Goal: Check status: Check status

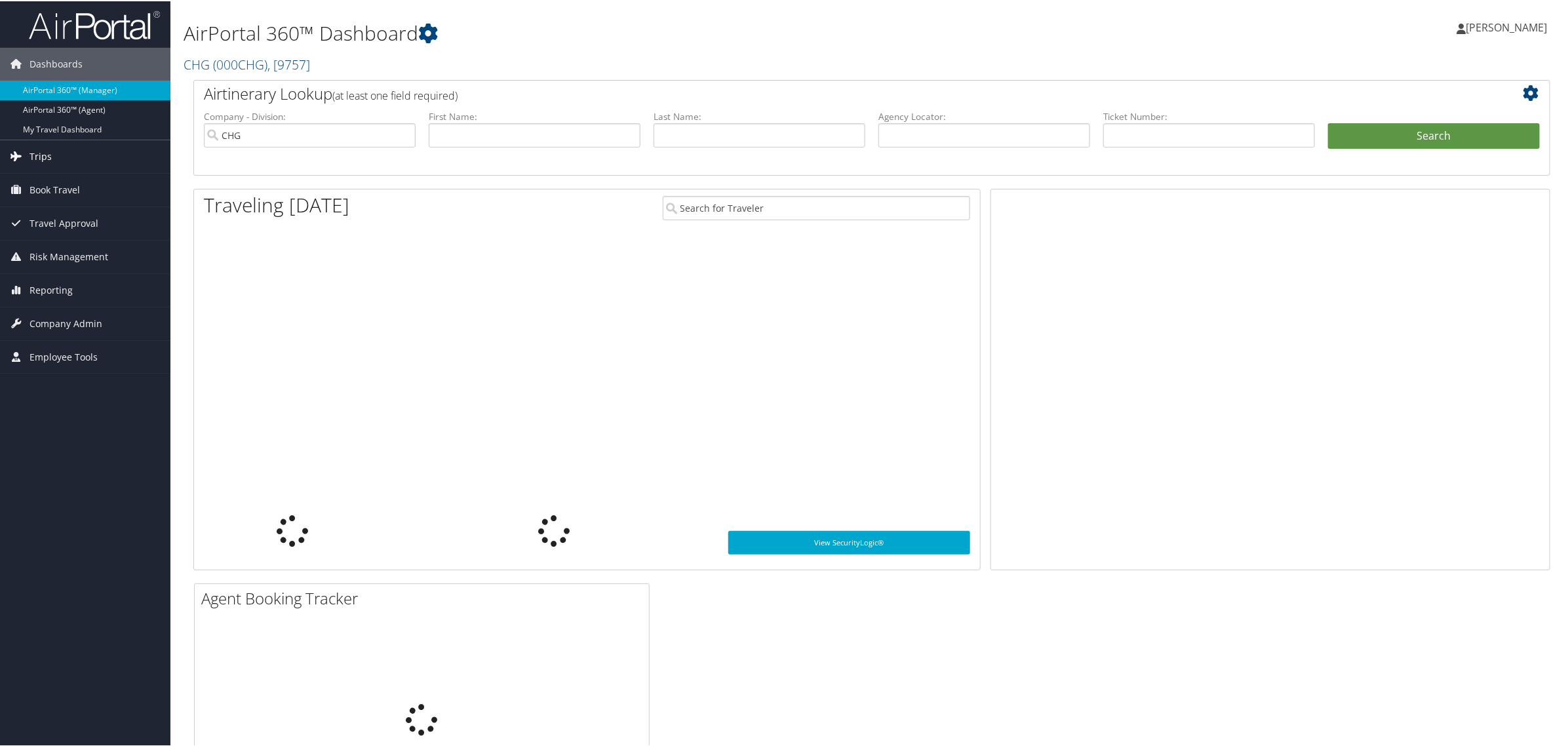
click at [47, 158] on span "Trips" at bounding box center [40, 155] width 22 height 33
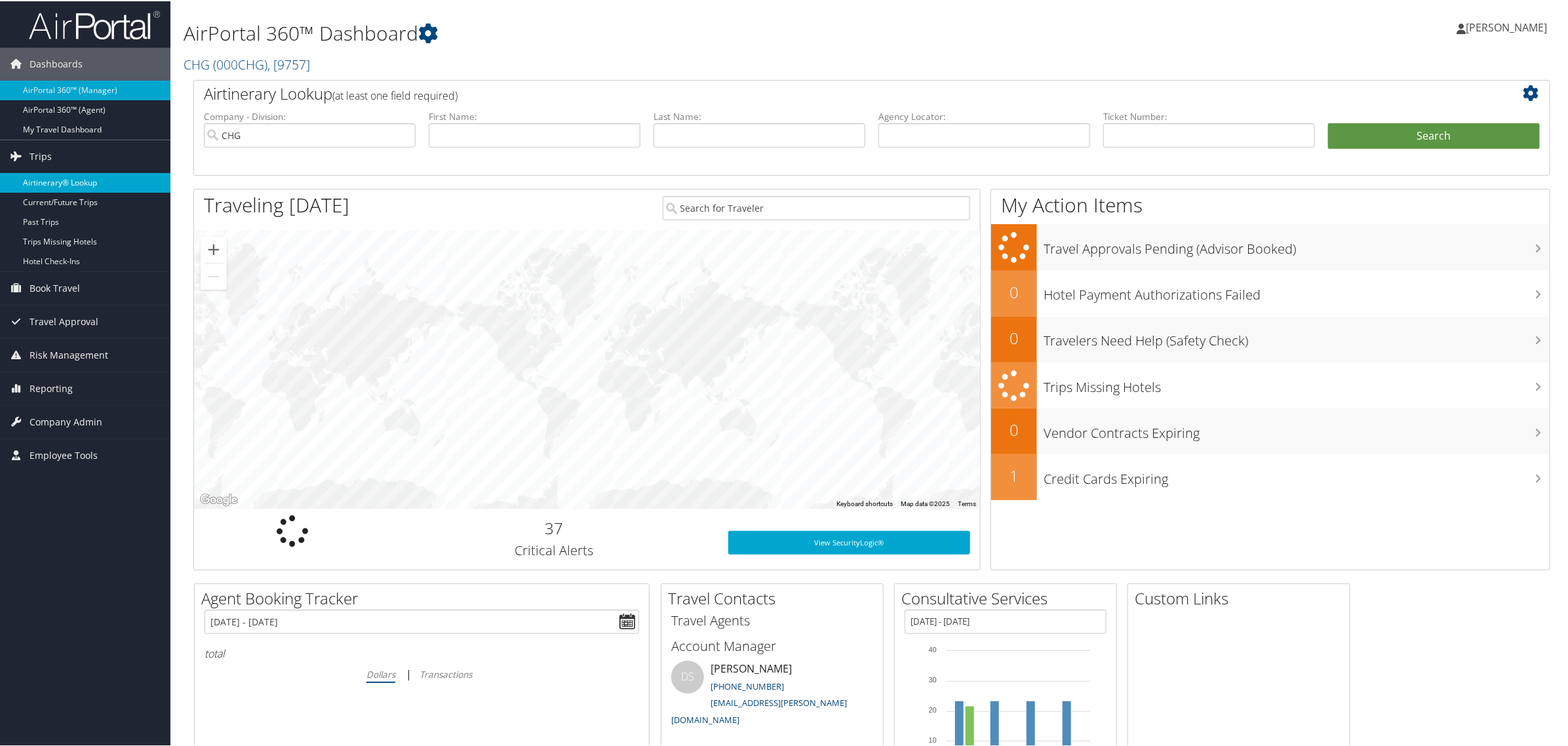
click at [74, 182] on link "Airtinerary® Lookup" at bounding box center [85, 182] width 171 height 20
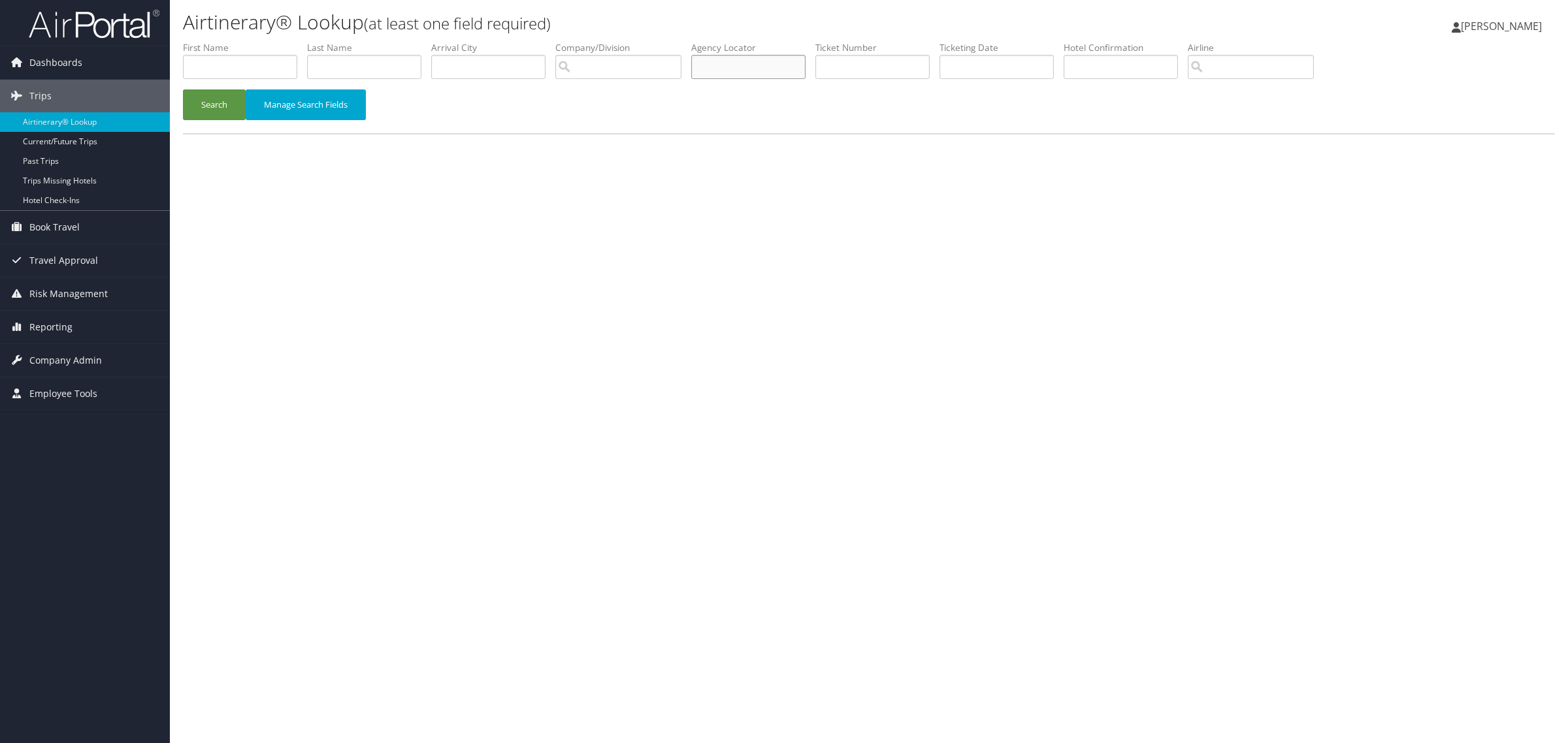
click at [746, 66] on input "text" at bounding box center [748, 66] width 114 height 24
paste input "EVNPKP"
type input "EVNPKP"
click at [221, 103] on button "Search" at bounding box center [214, 105] width 63 height 31
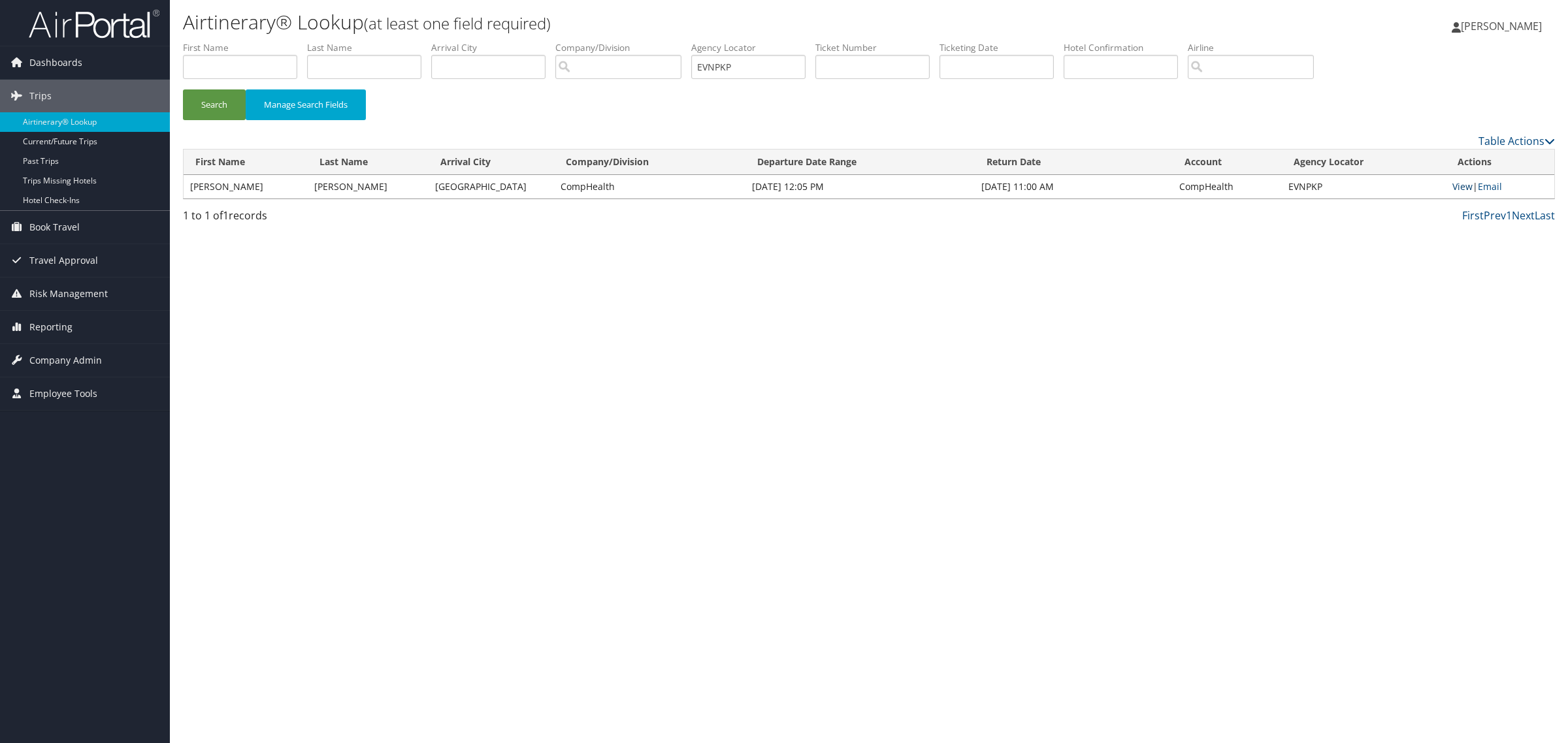
click at [1465, 191] on link "View" at bounding box center [1462, 186] width 20 height 12
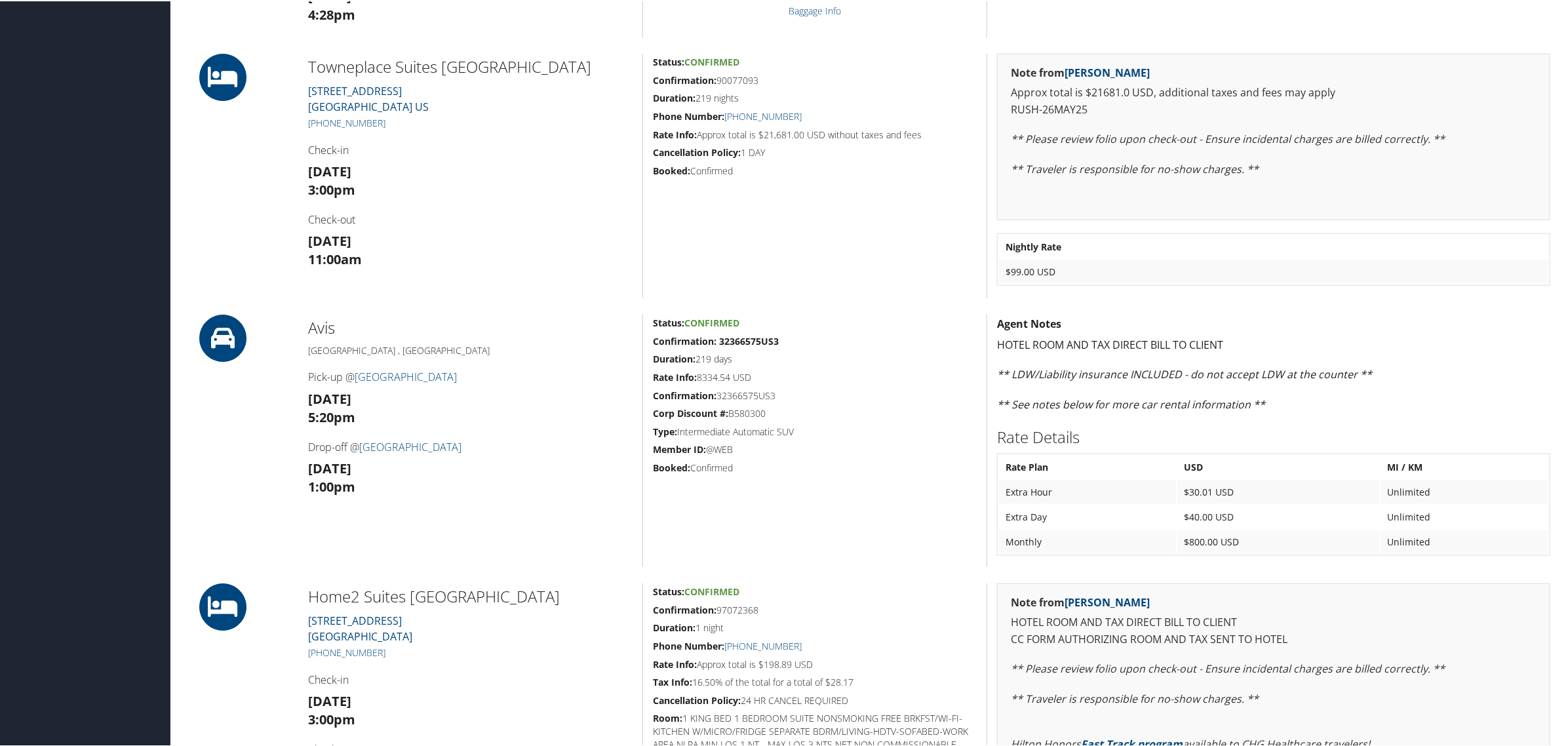
scroll to position [902, 0]
